Goal: Transaction & Acquisition: Download file/media

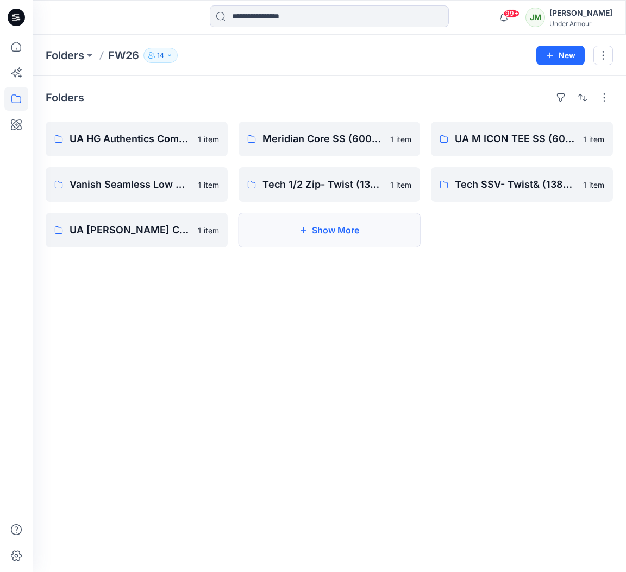
click at [331, 233] on button "Show More" at bounding box center [329, 230] width 182 height 35
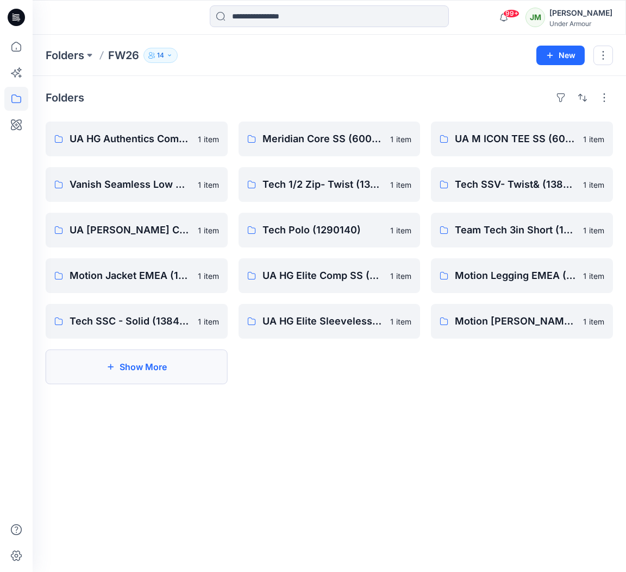
click at [203, 379] on button "Show More" at bounding box center [137, 367] width 182 height 35
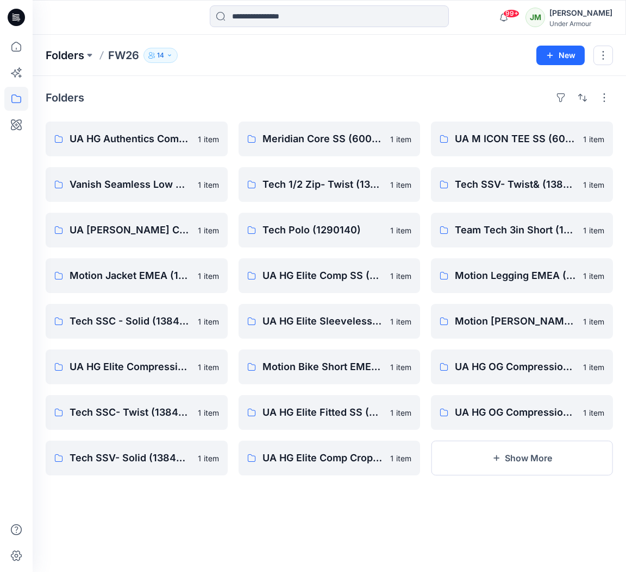
click at [73, 54] on p "Folders" at bounding box center [65, 55] width 39 height 15
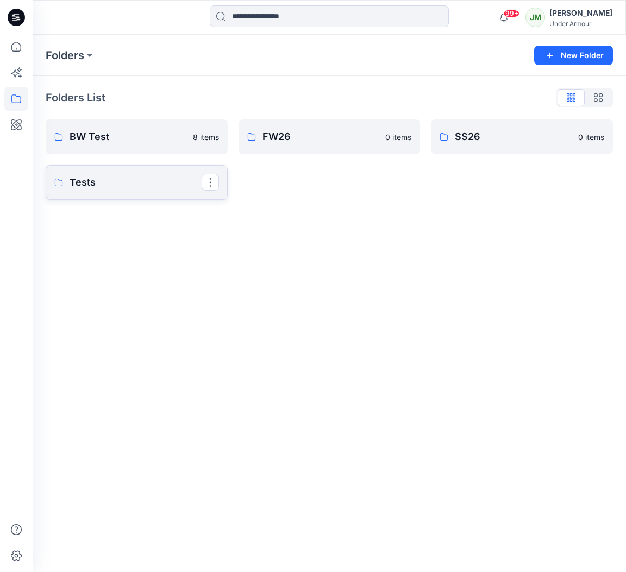
click at [86, 189] on p "Tests" at bounding box center [136, 182] width 132 height 15
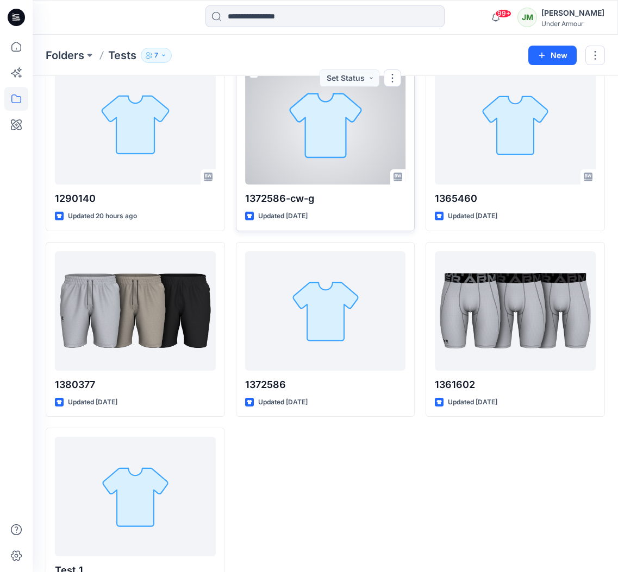
scroll to position [110, 0]
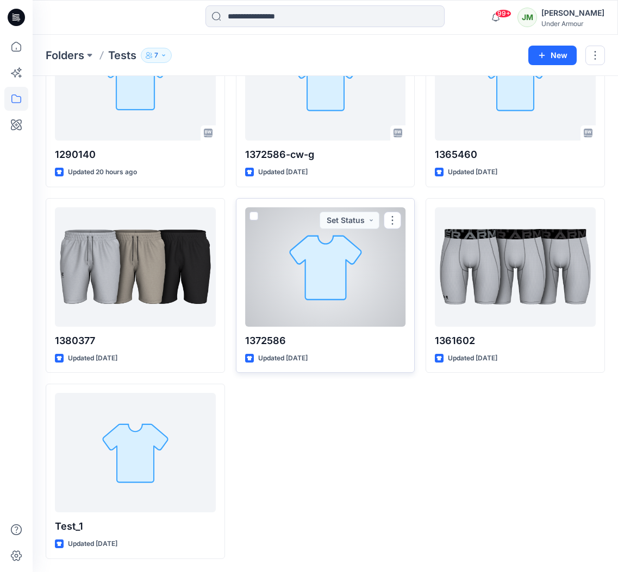
click at [368, 269] on div at bounding box center [325, 266] width 161 height 119
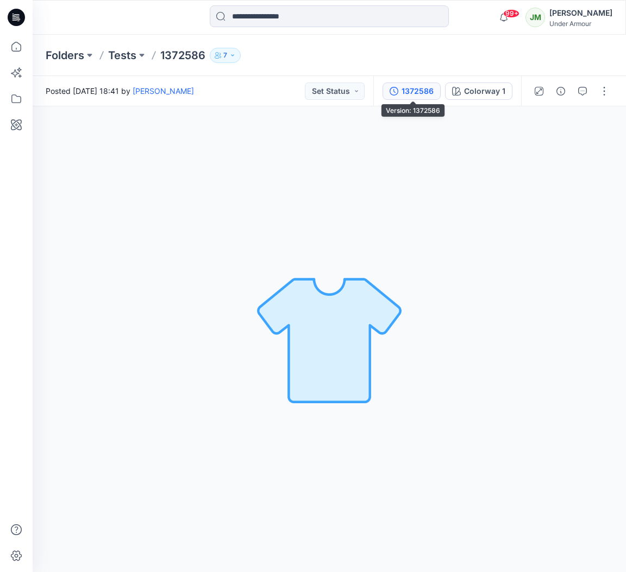
click at [430, 91] on div "1372586" at bounding box center [417, 91] width 32 height 12
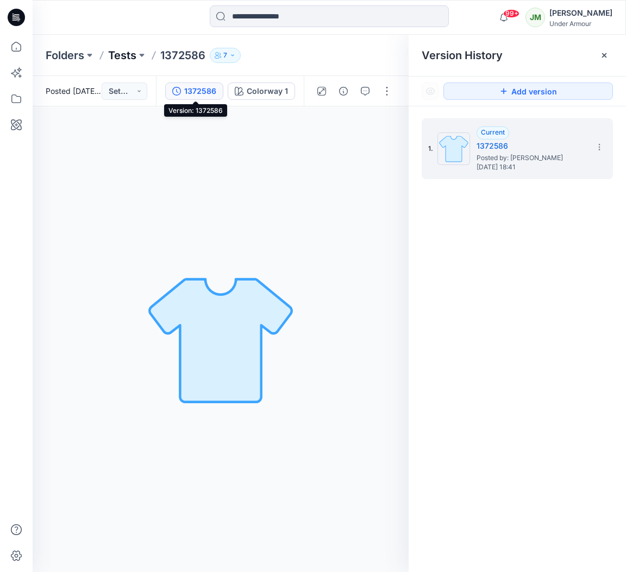
click at [123, 54] on p "Tests" at bounding box center [122, 55] width 28 height 15
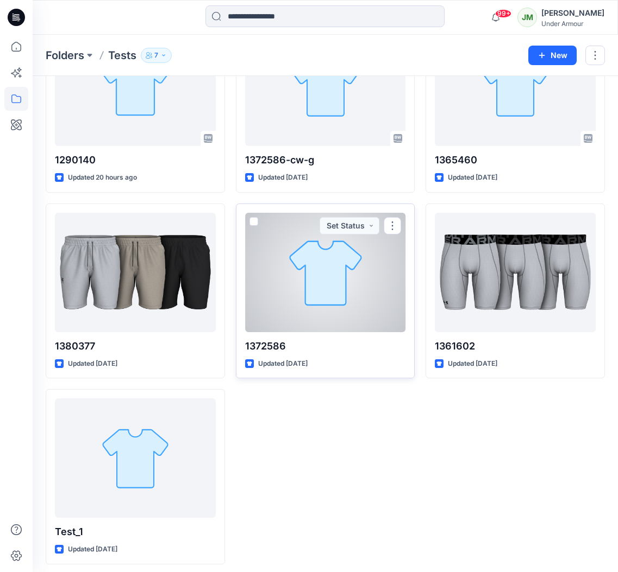
scroll to position [110, 0]
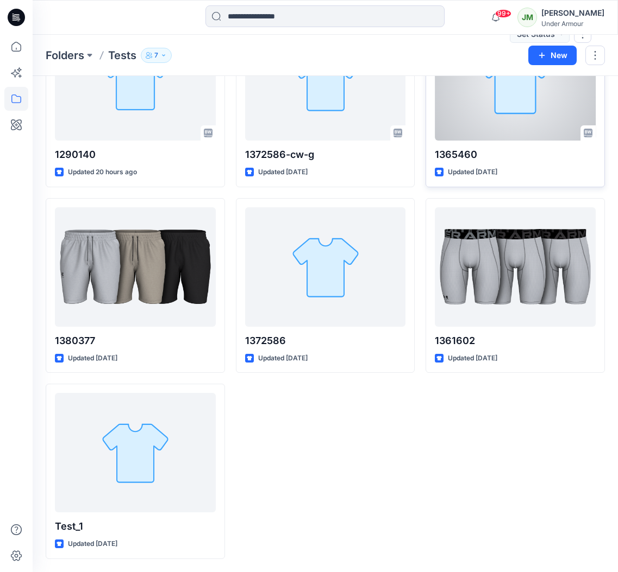
click at [481, 128] on div at bounding box center [515, 80] width 161 height 119
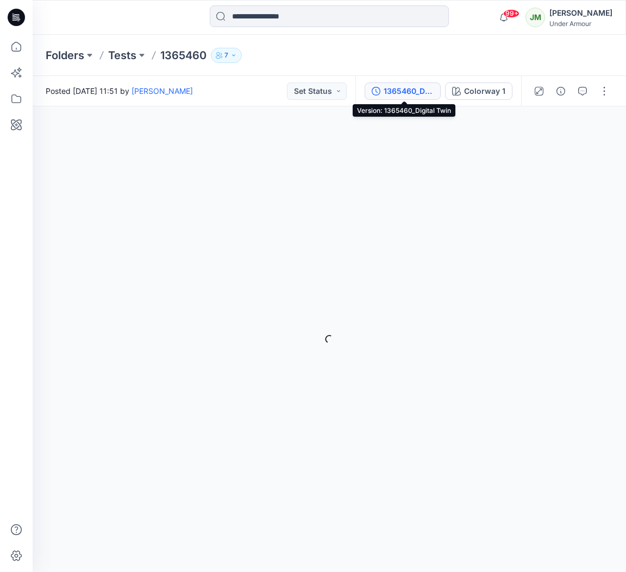
click at [416, 94] on div "1365460_Digital Twin" at bounding box center [408, 91] width 50 height 12
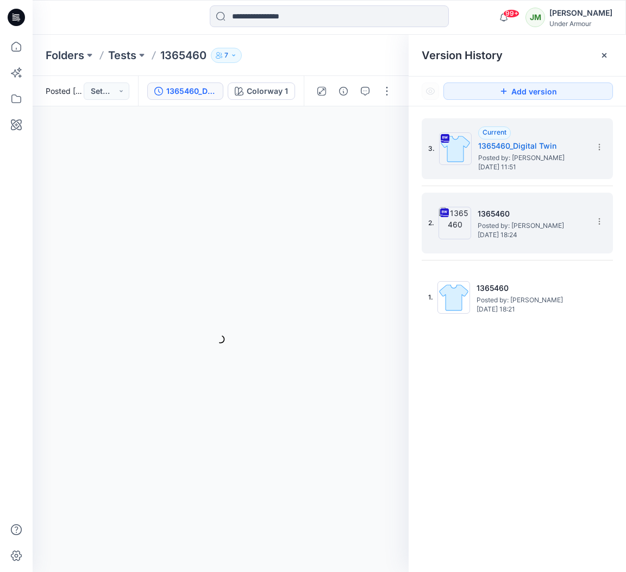
click at [499, 215] on h5 "1365460" at bounding box center [531, 213] width 109 height 13
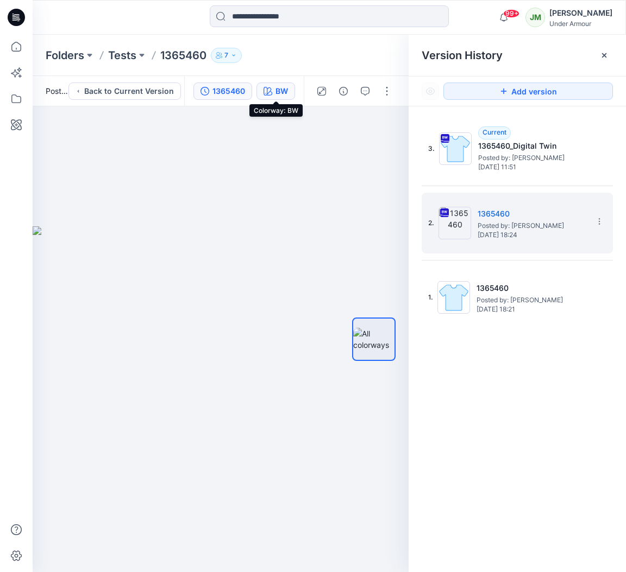
click at [280, 90] on div "BW" at bounding box center [281, 91] width 12 height 12
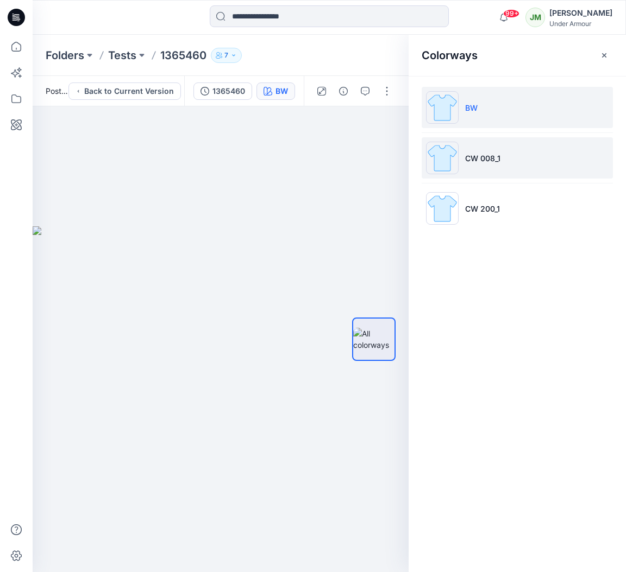
click at [511, 152] on li "CW 008_1" at bounding box center [516, 157] width 191 height 41
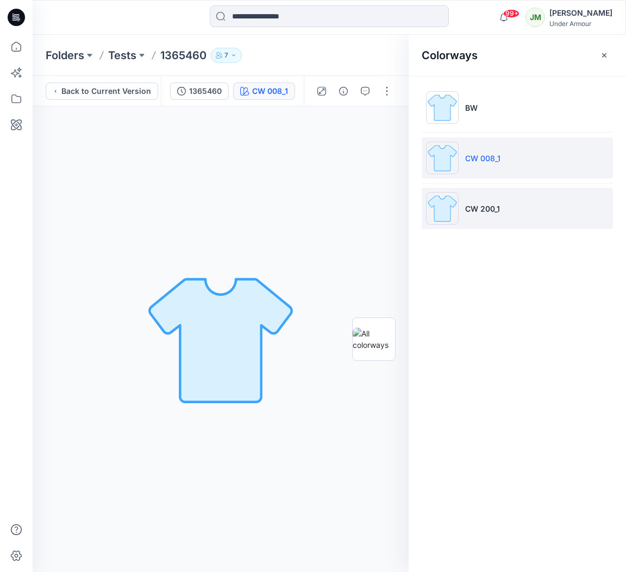
click at [507, 203] on li "CW 200_1" at bounding box center [516, 208] width 191 height 41
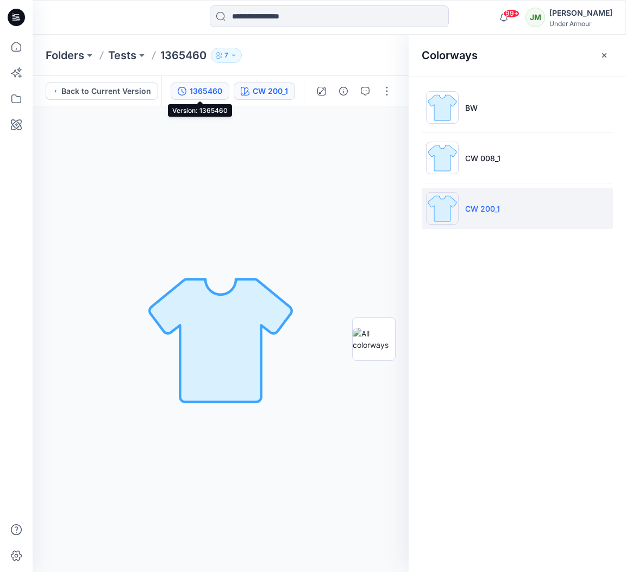
click at [204, 92] on div "1365460" at bounding box center [206, 91] width 33 height 12
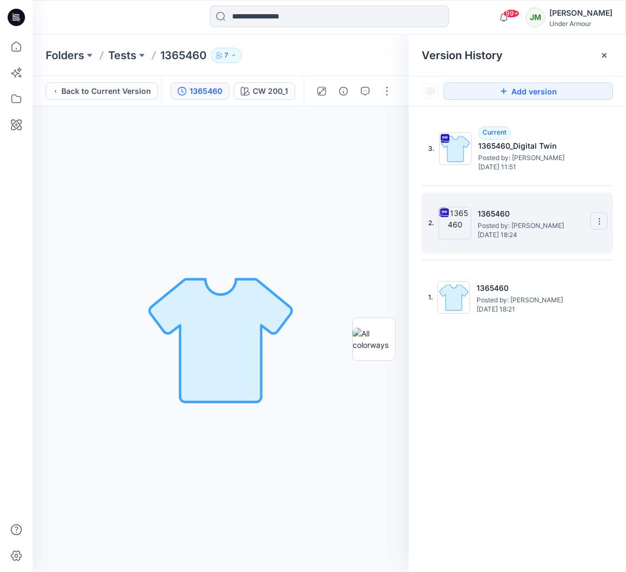
click at [599, 221] on icon at bounding box center [599, 221] width 9 height 9
click at [551, 243] on span "Download Source BW File" at bounding box center [544, 242] width 91 height 13
click at [123, 56] on p "Tests" at bounding box center [122, 55] width 28 height 15
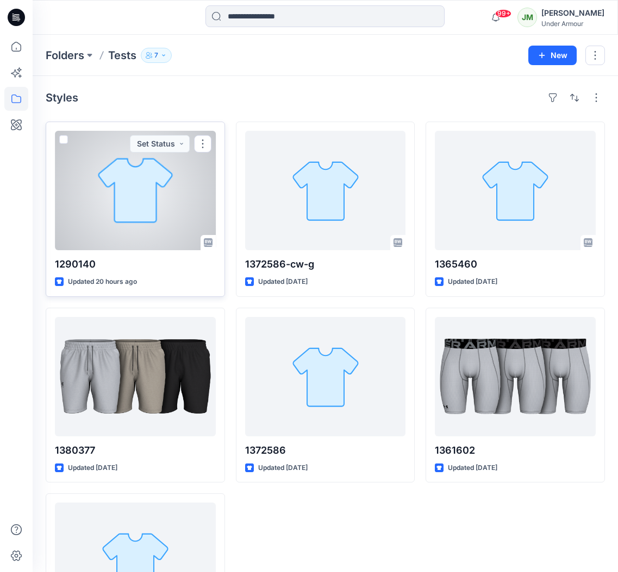
click at [144, 235] on div at bounding box center [135, 190] width 161 height 119
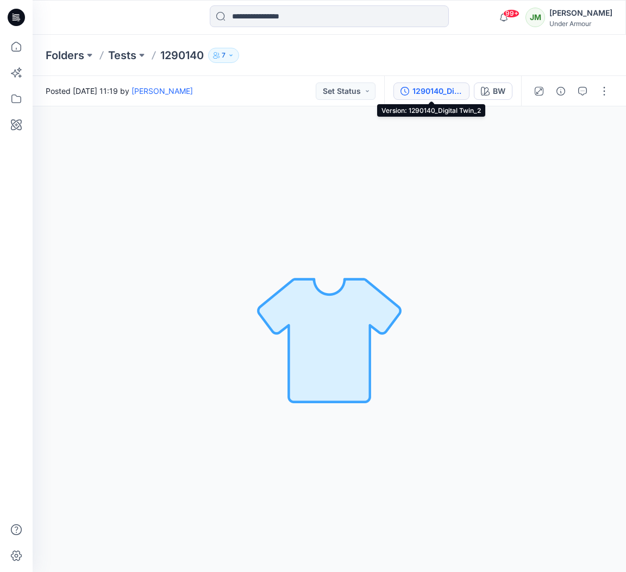
click at [441, 91] on div "1290140_Digital Twin_2" at bounding box center [437, 91] width 50 height 12
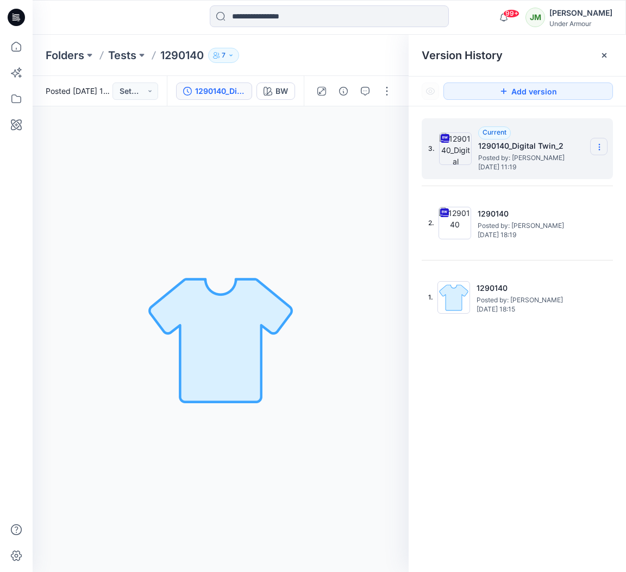
click at [601, 144] on icon at bounding box center [599, 147] width 9 height 9
click at [553, 171] on span "Download Source BW File" at bounding box center [544, 168] width 91 height 13
